Goal: Find specific page/section: Find specific page/section

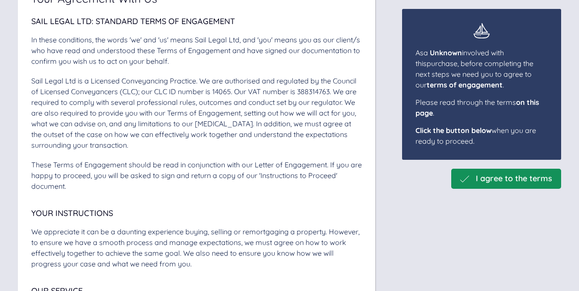
scroll to position [134, 0]
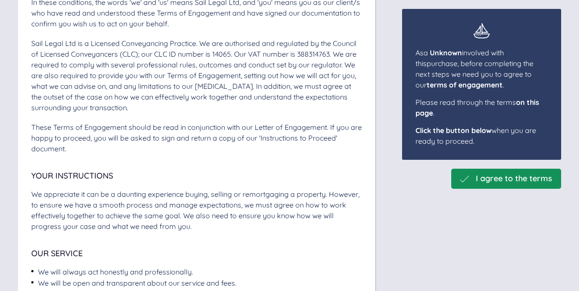
click at [502, 174] on span "I agree to the terms" at bounding box center [514, 178] width 76 height 9
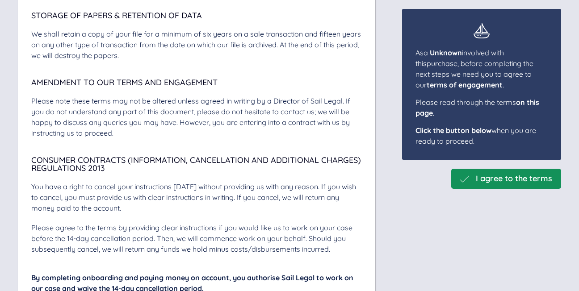
scroll to position [3169, 0]
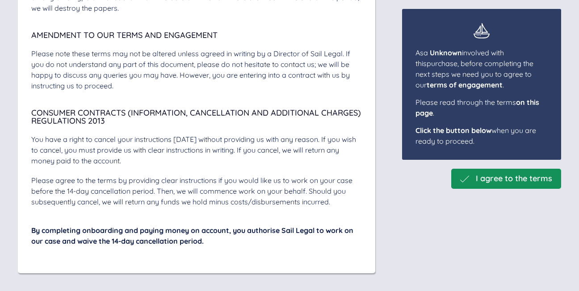
click at [460, 176] on icon at bounding box center [464, 179] width 9 height 9
click at [480, 180] on span "I agree to the terms" at bounding box center [514, 178] width 76 height 9
click at [497, 184] on div "I agree to the terms" at bounding box center [506, 179] width 110 height 20
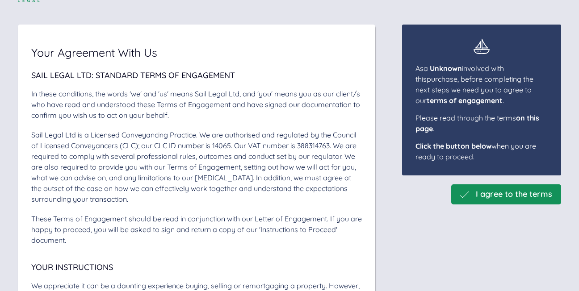
scroll to position [0, 0]
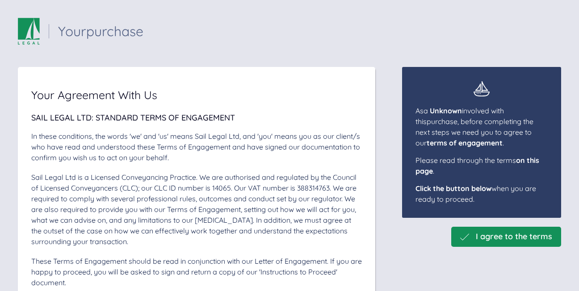
click at [510, 236] on span "I agree to the terms" at bounding box center [514, 236] width 76 height 9
click at [462, 238] on icon at bounding box center [464, 237] width 9 height 9
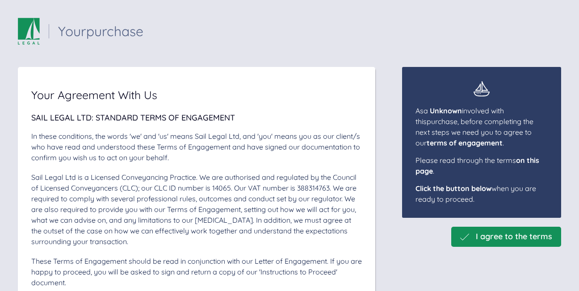
click at [462, 238] on icon at bounding box center [464, 237] width 9 height 9
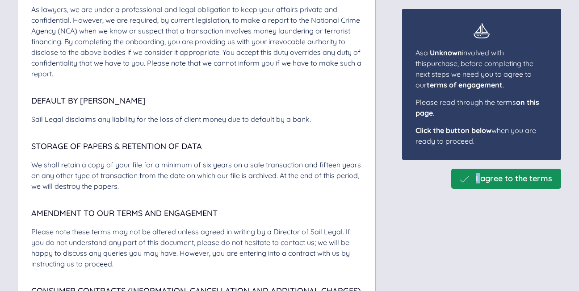
scroll to position [3169, 0]
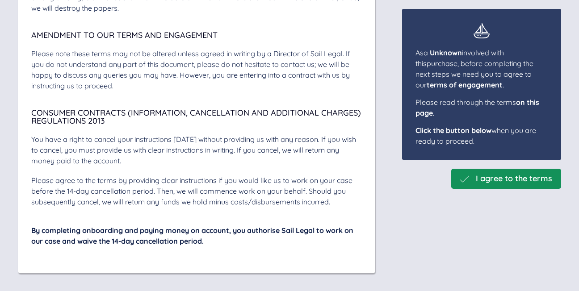
click at [500, 175] on span "I agree to the terms" at bounding box center [514, 178] width 76 height 9
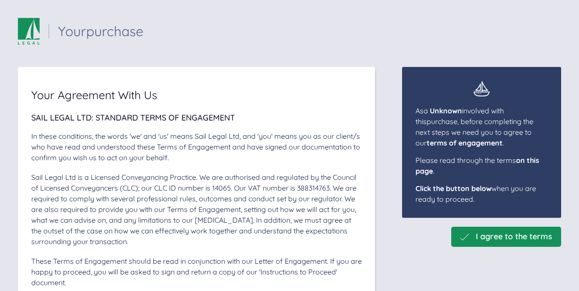
click at [465, 237] on div "I agree to the terms" at bounding box center [506, 236] width 92 height 9
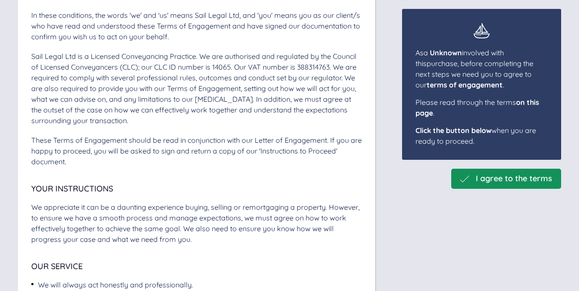
scroll to position [45, 0]
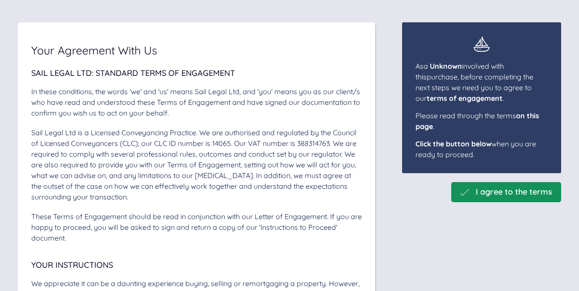
click at [510, 196] on span "I agree to the terms" at bounding box center [514, 192] width 76 height 9
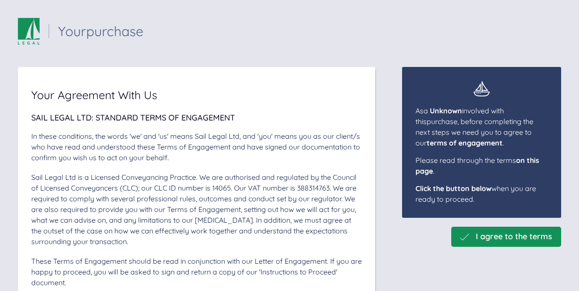
click at [460, 242] on div "I agree to the terms" at bounding box center [506, 237] width 110 height 20
click at [488, 239] on span "I agree to the terms" at bounding box center [514, 236] width 76 height 9
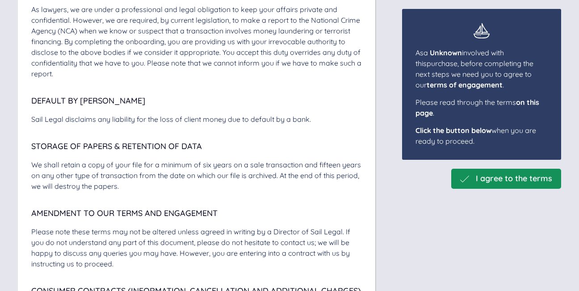
scroll to position [3169, 0]
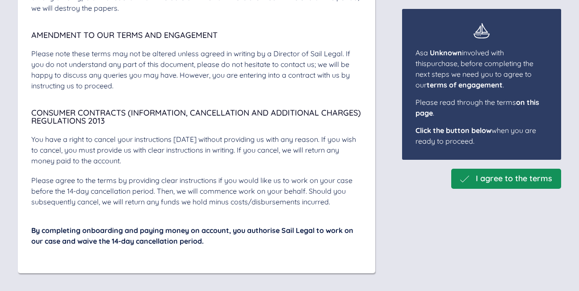
click at [502, 176] on span "I agree to the terms" at bounding box center [514, 178] width 76 height 9
click at [523, 103] on span "on this page" at bounding box center [477, 108] width 124 height 20
click at [484, 133] on span "Click the button below" at bounding box center [453, 130] width 76 height 9
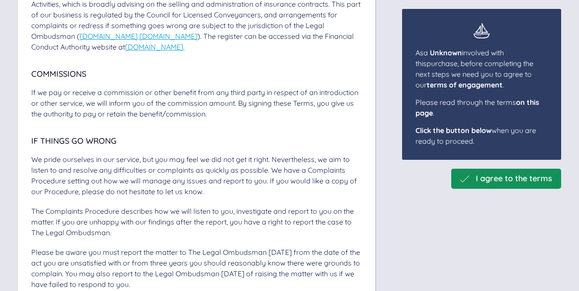
scroll to position [2276, 0]
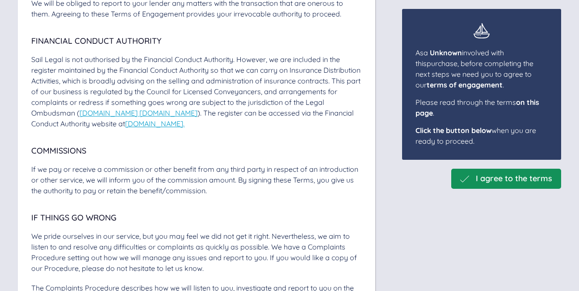
click at [504, 176] on span "I agree to the terms" at bounding box center [514, 178] width 76 height 9
click at [522, 102] on span "on this page" at bounding box center [477, 108] width 124 height 20
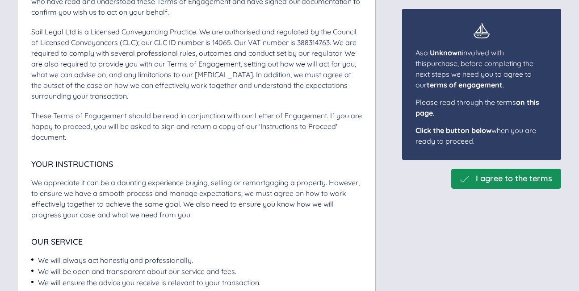
scroll to position [0, 0]
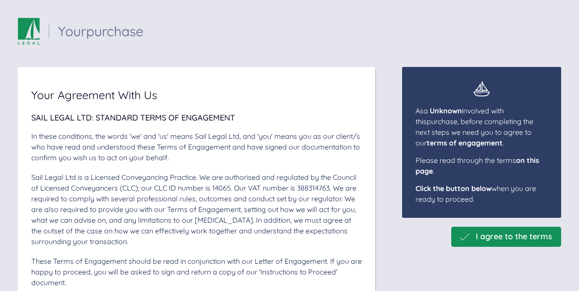
click at [506, 234] on span "I agree to the terms" at bounding box center [514, 236] width 76 height 9
click at [482, 240] on span "I agree to the terms" at bounding box center [514, 236] width 76 height 9
click at [460, 241] on icon at bounding box center [464, 237] width 9 height 9
click at [502, 241] on span "I agree to the terms" at bounding box center [514, 236] width 76 height 9
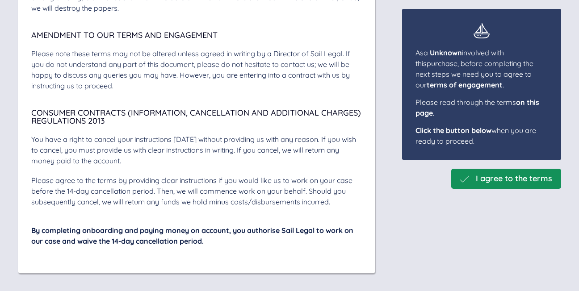
scroll to position [3169, 0]
click at [465, 181] on div "I agree to the terms" at bounding box center [506, 178] width 92 height 9
drag, startPoint x: 465, startPoint y: 181, endPoint x: 458, endPoint y: 180, distance: 7.2
click at [460, 180] on icon at bounding box center [464, 179] width 9 height 9
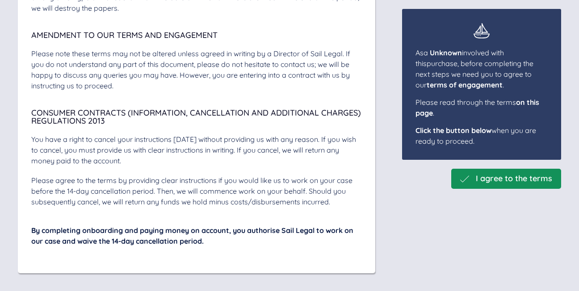
click at [466, 179] on div "I agree to the terms" at bounding box center [506, 178] width 92 height 9
click at [501, 173] on div "I agree to the terms" at bounding box center [506, 179] width 110 height 20
click at [498, 177] on span "I agree to the terms" at bounding box center [514, 178] width 76 height 9
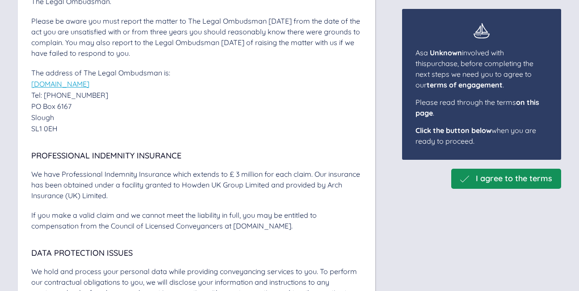
scroll to position [2499, 0]
